Goal: Task Accomplishment & Management: Complete application form

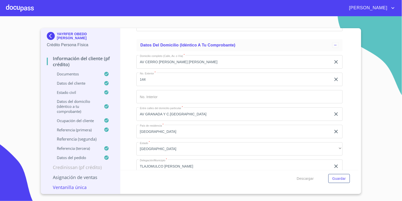
scroll to position [1987, 0]
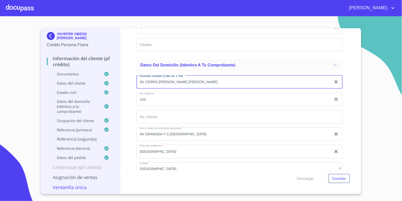
click at [192, 84] on input "AV CERRO [PERSON_NAME] [PERSON_NAME]" at bounding box center [233, 82] width 195 height 14
type input "C VILLA JUAREZ 1701"
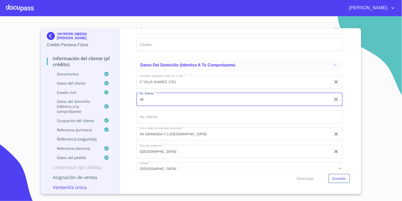
click at [155, 103] on input "46" at bounding box center [233, 100] width 195 height 14
type input "1701"
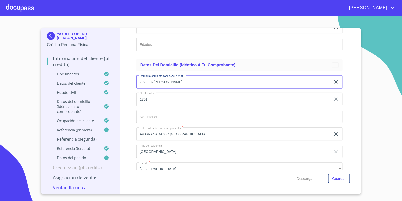
type input "C VILLA [PERSON_NAME]"
click at [175, 108] on div "Domicilio completo (Calle, Av. o Vía)   * C VILLA [PERSON_NAME] ​ No. Exterior…" at bounding box center [239, 177] width 206 height 213
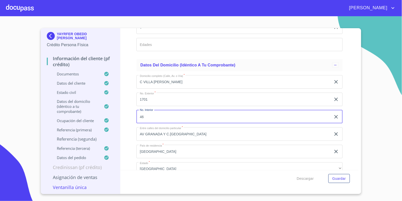
type input "46"
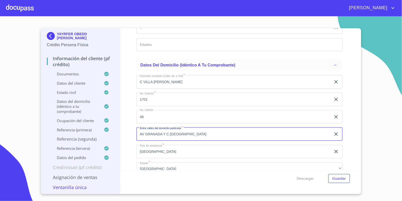
click at [184, 136] on input "AV GRANADA Y C.[GEOGRAPHIC_DATA]" at bounding box center [233, 135] width 195 height 14
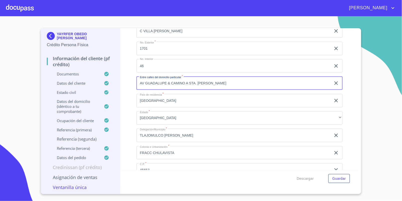
scroll to position [2053, 0]
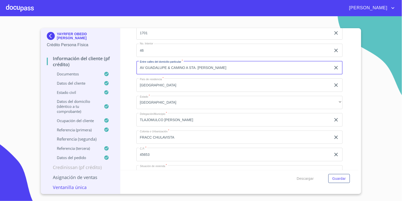
type input "AV GUADALUPE & CAMINO A STA. [PERSON_NAME]"
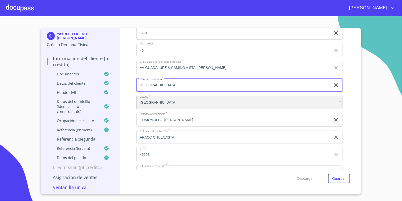
click at [154, 103] on div "[GEOGRAPHIC_DATA]" at bounding box center [239, 103] width 206 height 14
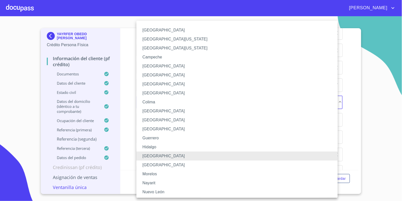
click at [163, 124] on ul "[GEOGRAPHIC_DATA] [GEOGRAPHIC_DATA][US_STATE] [GEOGRAPHIC_DATA][US_STATE] [GEOG…" at bounding box center [241, 168] width 211 height 295
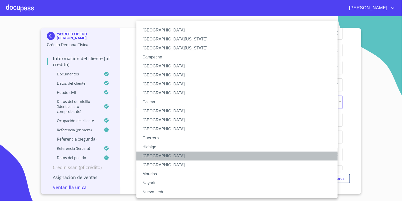
click at [151, 156] on li "[GEOGRAPHIC_DATA]" at bounding box center [239, 156] width 206 height 9
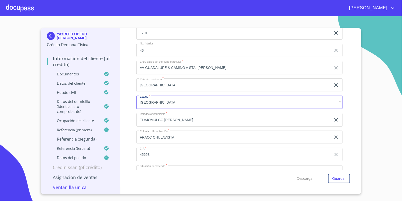
click at [125, 134] on div "[GEOGRAPHIC_DATA] [GEOGRAPHIC_DATA][US_STATE] [GEOGRAPHIC_DATA][US_STATE] [GEOG…" at bounding box center [201, 100] width 402 height 201
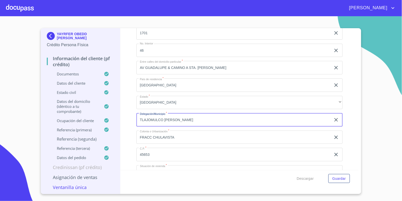
click at [161, 119] on input "TLAJOMULCO [PERSON_NAME]" at bounding box center [233, 120] width 195 height 14
type input "S"
type input "ZAPOPAN"
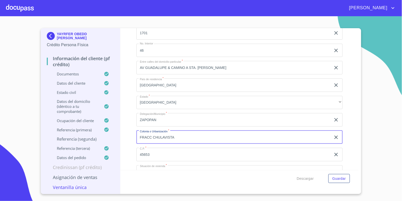
click at [162, 139] on input "FRACC CHULAVISTA" at bounding box center [233, 138] width 195 height 14
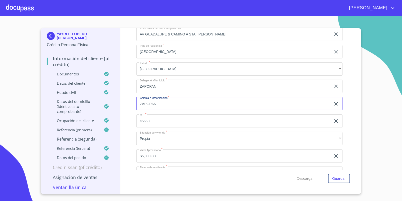
type input "ZAPOPAN"
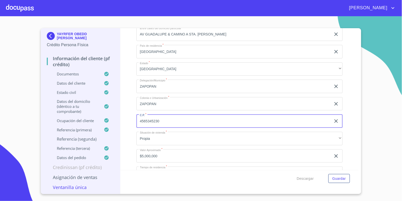
click at [166, 121] on input "4565345230" at bounding box center [233, 122] width 195 height 14
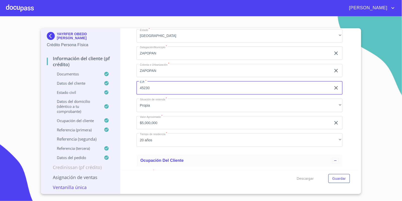
scroll to position [2153, 0]
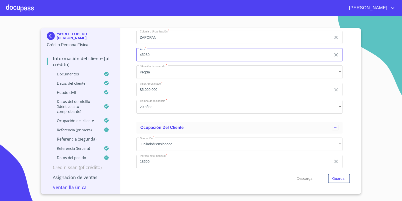
type input "45230"
click at [347, 119] on div "Información del cliente (PF crédito) Documentos Documento de identificación   *…" at bounding box center [239, 99] width 238 height 142
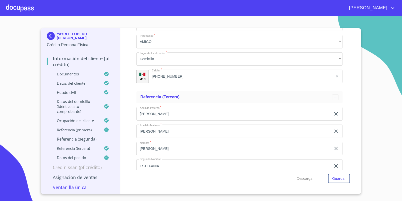
scroll to position [3023, 0]
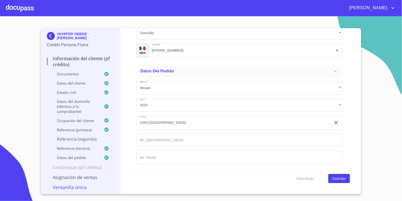
click at [335, 179] on span "Guardar" at bounding box center [339, 179] width 14 height 6
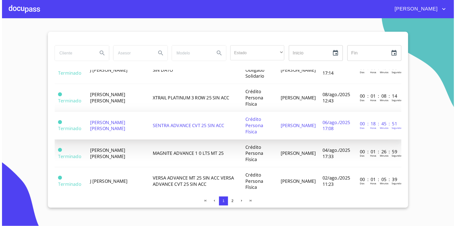
scroll to position [200, 0]
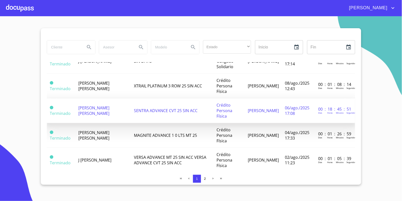
click at [89, 116] on span "[PERSON_NAME] [PERSON_NAME]" at bounding box center [93, 110] width 31 height 11
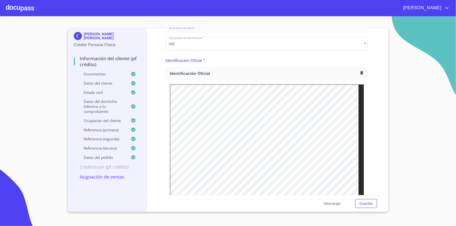
click at [331, 201] on span "Descargar" at bounding box center [332, 204] width 17 height 6
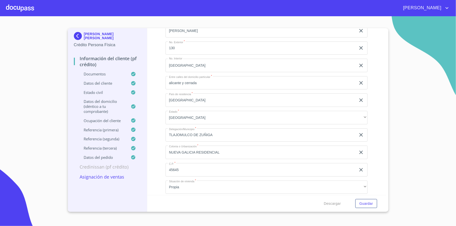
scroll to position [2035, 0]
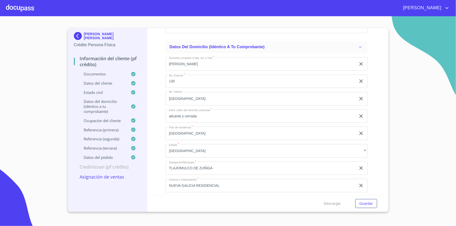
type input "C VILLA JUAREZ 1701"
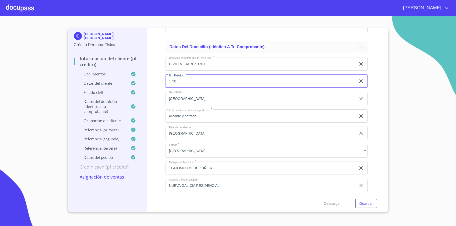
type input "1701"
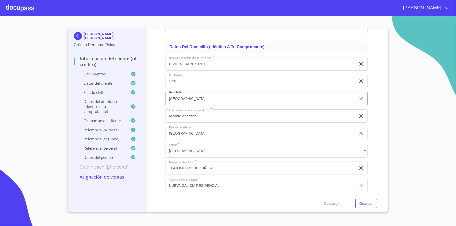
click at [184, 95] on input "[GEOGRAPHIC_DATA]" at bounding box center [260, 99] width 190 height 14
type input "46"
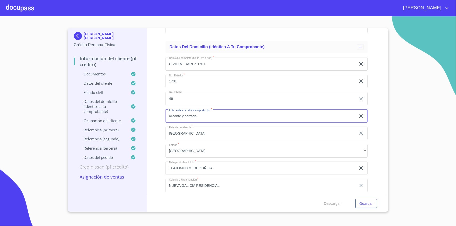
click at [190, 116] on input "alicante y cerrada" at bounding box center [260, 117] width 190 height 14
type input "CAMINO A STA. ANA & AV GUADALUPE"
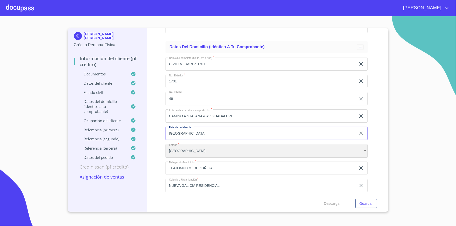
click at [189, 149] on div "[GEOGRAPHIC_DATA]" at bounding box center [266, 151] width 202 height 14
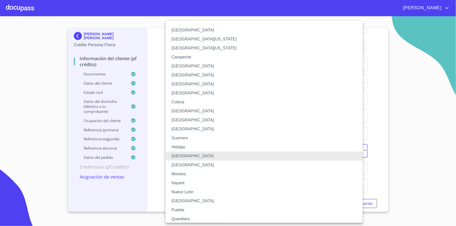
click at [157, 145] on div at bounding box center [228, 113] width 456 height 226
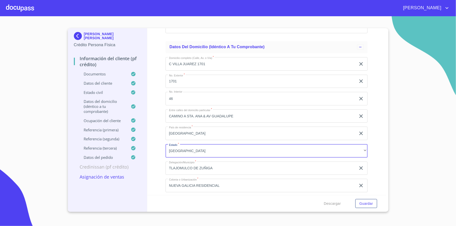
click at [197, 165] on input "TLAJOMULCO DE ZUÑIGA" at bounding box center [260, 169] width 190 height 14
type input "ZAPOPAN"
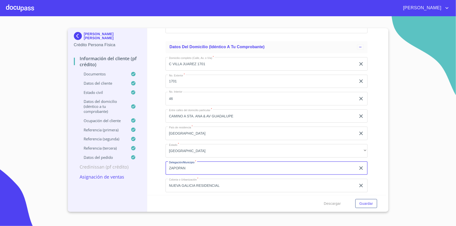
click at [206, 185] on input "NUEVA GALICIA RESIDENCIAL" at bounding box center [260, 186] width 190 height 14
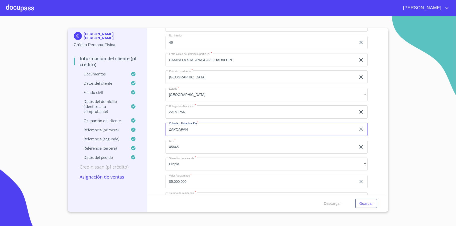
scroll to position [2135, 0]
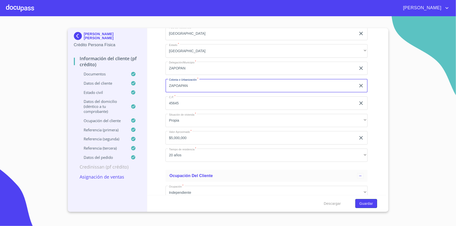
type input "ZAPOAPAN"
click at [364, 201] on span "Guardar" at bounding box center [366, 204] width 14 height 6
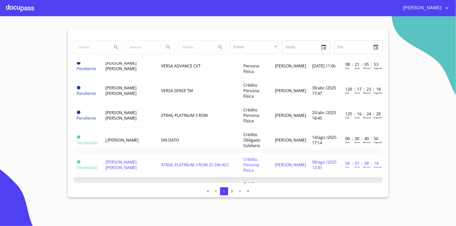
scroll to position [167, 0]
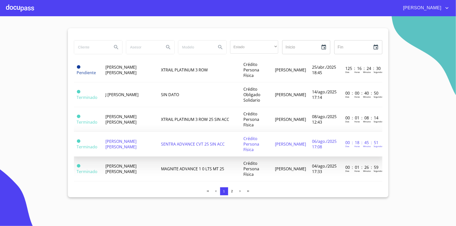
click at [146, 146] on td "[PERSON_NAME] [PERSON_NAME]" at bounding box center [130, 144] width 56 height 25
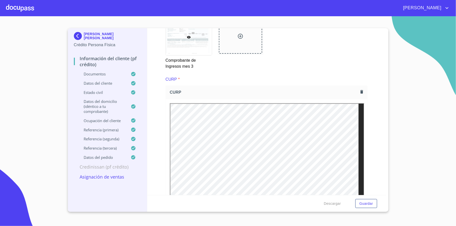
scroll to position [1049, 0]
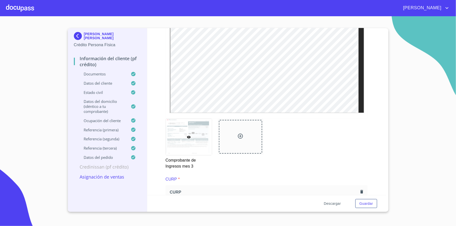
click at [329, 201] on span "Descargar" at bounding box center [332, 204] width 17 height 6
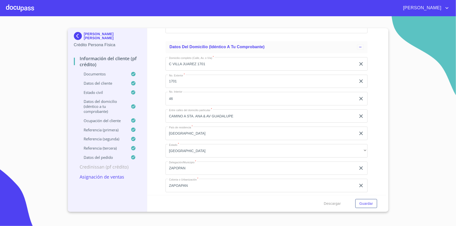
scroll to position [2068, 0]
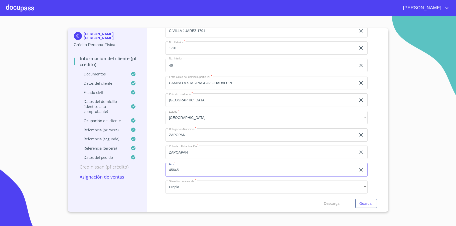
click at [194, 173] on input "45645" at bounding box center [260, 170] width 190 height 14
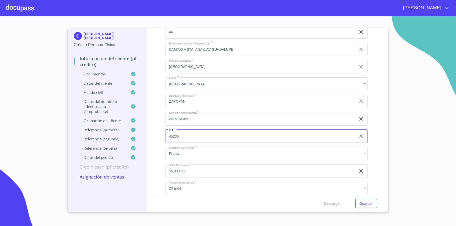
scroll to position [2135, 0]
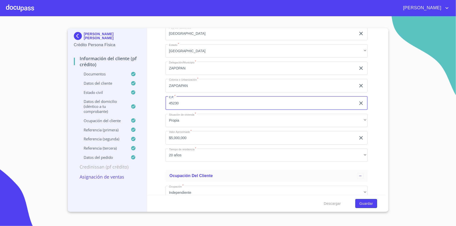
type input "45230"
click at [364, 204] on span "Guardar" at bounding box center [366, 204] width 14 height 6
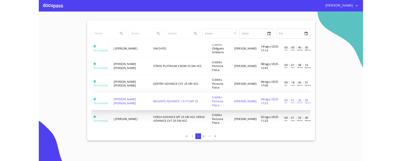
scroll to position [200, 0]
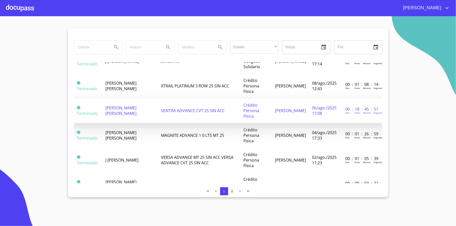
click at [130, 116] on span "[PERSON_NAME] [PERSON_NAME]" at bounding box center [120, 110] width 31 height 11
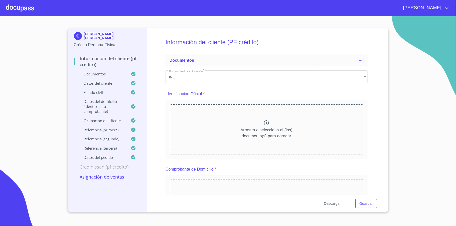
click at [330, 204] on span "Descargar" at bounding box center [332, 204] width 17 height 6
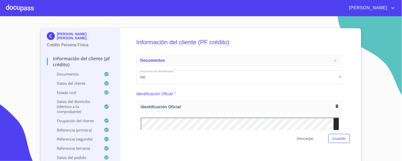
click at [302, 140] on span "Descargar" at bounding box center [305, 139] width 17 height 6
click at [51, 35] on img at bounding box center [52, 36] width 10 height 8
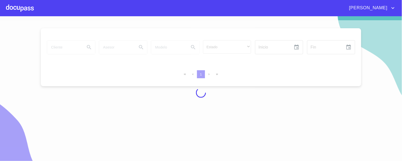
click at [23, 12] on div at bounding box center [20, 8] width 28 height 16
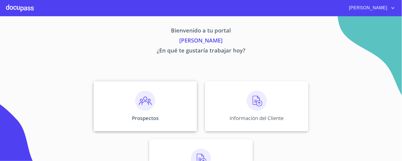
click at [141, 116] on p "Prospectos" at bounding box center [145, 118] width 27 height 7
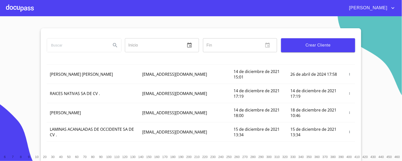
scroll to position [130, 0]
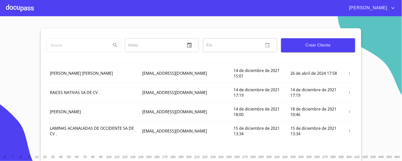
click at [72, 44] on input "search" at bounding box center [77, 46] width 60 height 14
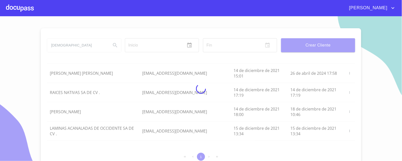
scroll to position [73, 0]
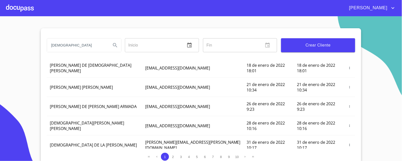
click at [80, 48] on input "JESUS" at bounding box center [77, 46] width 60 height 14
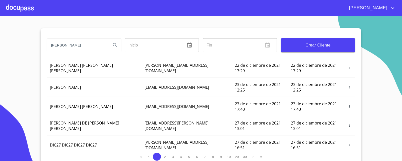
type input "J"
type input "GRAJEDA"
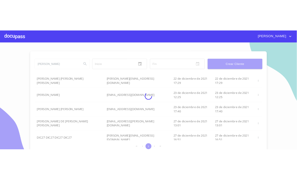
scroll to position [3, 0]
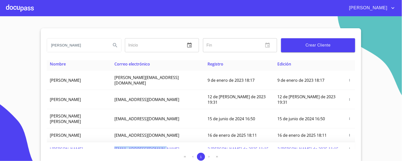
drag, startPoint x: 171, startPoint y: 134, endPoint x: 117, endPoint y: 134, distance: 54.0
click at [117, 142] on td "jjesusgrajeda@gmail.com" at bounding box center [157, 149] width 93 height 14
copy span "jjesusgrajeda@gmail.com"
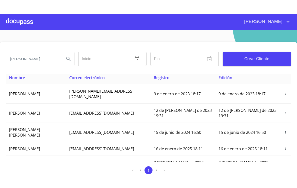
scroll to position [0, 0]
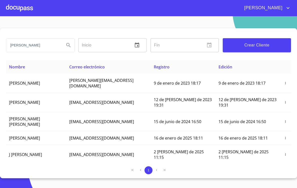
click at [16, 3] on div at bounding box center [19, 8] width 27 height 16
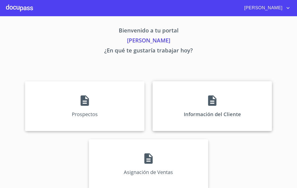
click at [203, 112] on div "Información del Cliente" at bounding box center [213, 106] width 120 height 50
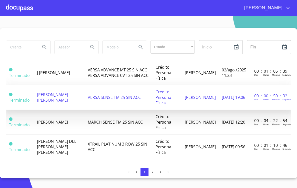
scroll to position [303, 0]
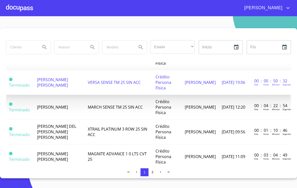
click at [57, 88] on span "[PERSON_NAME] [PERSON_NAME]" at bounding box center [52, 82] width 31 height 11
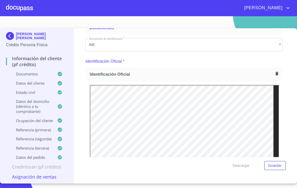
scroll to position [33, 0]
click at [11, 36] on img at bounding box center [11, 36] width 10 height 8
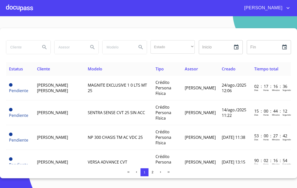
click at [22, 56] on div at bounding box center [28, 47] width 48 height 18
drag, startPoint x: 24, startPoint y: 52, endPoint x: 28, endPoint y: 50, distance: 4.5
click at [25, 52] on input "search" at bounding box center [21, 48] width 30 height 14
type input "J"
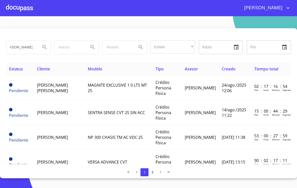
type input "LUIS FERNANDO"
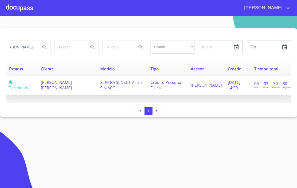
scroll to position [0, 0]
click at [76, 86] on td "[PERSON_NAME] [PERSON_NAME]" at bounding box center [67, 85] width 59 height 19
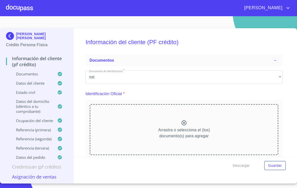
scroll to position [328, 0]
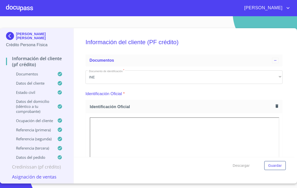
scroll to position [998, 0]
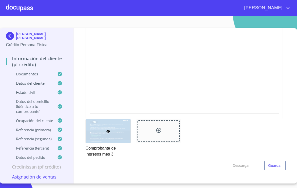
click at [133, 156] on div at bounding box center [158, 138] width 51 height 44
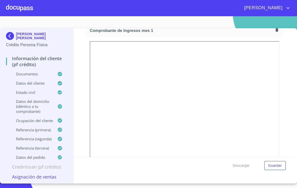
scroll to position [497, 0]
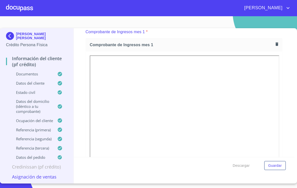
click at [10, 36] on img at bounding box center [11, 36] width 10 height 8
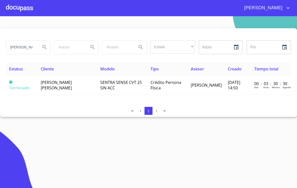
click at [67, 152] on section "LUIS FERNANDO Estado ​ ​ Inicio ​ Fin ​ Estatus Cliente Modelo Tipo Asesor Crea…" at bounding box center [148, 102] width 297 height 172
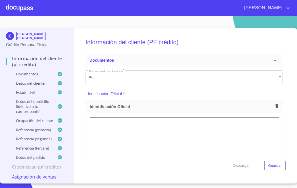
click at [12, 37] on img at bounding box center [11, 36] width 10 height 8
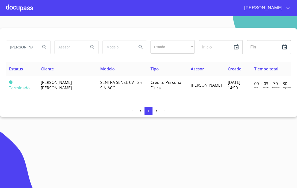
click at [28, 45] on input "LUIS FERNANDO" at bounding box center [21, 48] width 30 height 14
type input "FERNANDO"
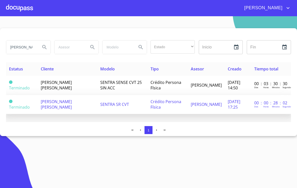
click at [66, 107] on td "[PERSON_NAME] [PERSON_NAME]" at bounding box center [67, 104] width 59 height 19
